Goal: Information Seeking & Learning: Learn about a topic

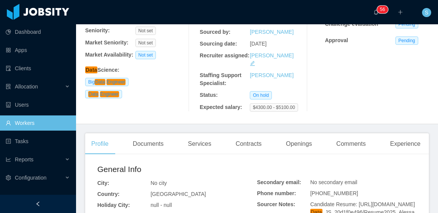
scroll to position [38, 0]
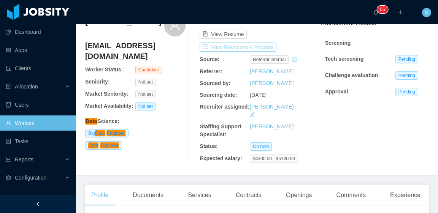
click at [225, 46] on button "View Recruitment Process" at bounding box center [238, 47] width 77 height 9
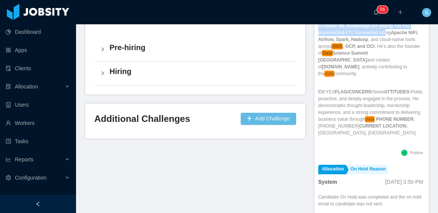
scroll to position [216, 0]
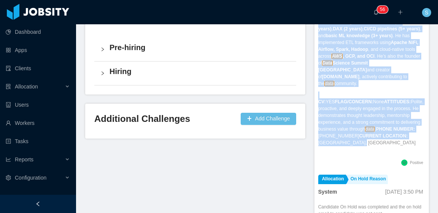
drag, startPoint x: 316, startPoint y: 143, endPoint x: 409, endPoint y: 149, distance: 92.9
copy div "ROFILE: He is a Senior Data Engineer with over 10 years of experience in Data E…"
